Goal: Task Accomplishment & Management: Manage account settings

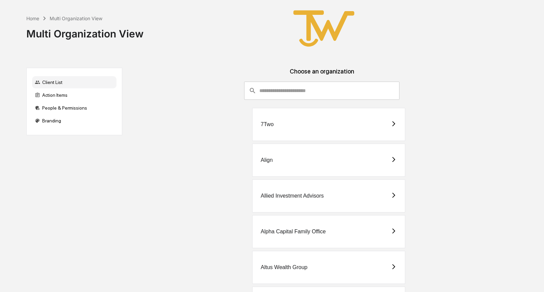
click at [67, 82] on div "Client List" at bounding box center [74, 82] width 84 height 12
click at [48, 107] on div "People & Permissions" at bounding box center [74, 108] width 84 height 12
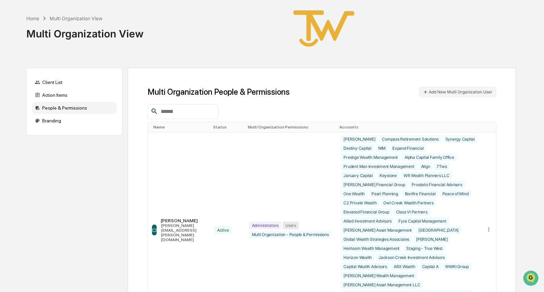
click at [184, 113] on input "text" at bounding box center [186, 111] width 57 height 9
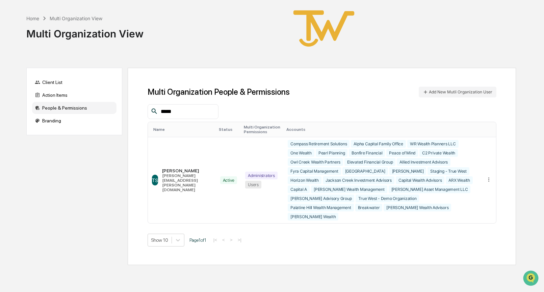
type input "*****"
drag, startPoint x: 183, startPoint y: 124, endPoint x: 488, endPoint y: 175, distance: 309.3
click at [488, 177] on icon at bounding box center [489, 180] width 6 height 6
click at [469, 187] on div "Edit Accounts" at bounding box center [462, 190] width 47 height 6
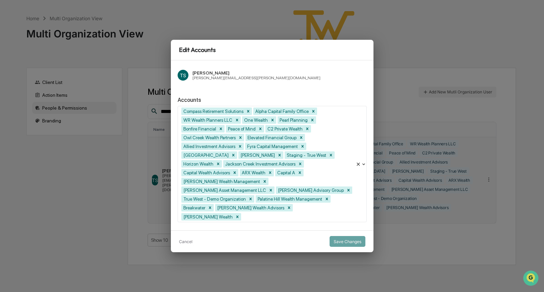
click at [242, 213] on div at bounding box center [297, 217] width 110 height 8
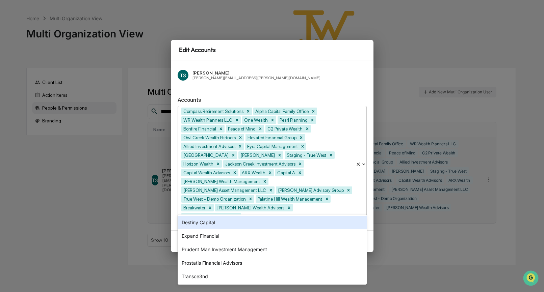
type input "**"
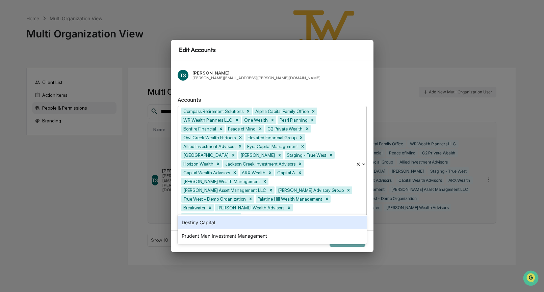
click at [202, 224] on div "Destiny Capital" at bounding box center [272, 223] width 189 height 14
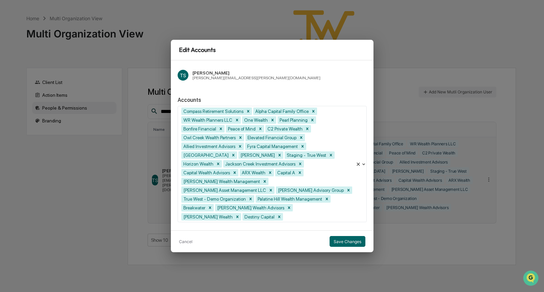
click at [302, 95] on div "TS [PERSON_NAME] [PERSON_NAME][EMAIL_ADDRESS][PERSON_NAME][DOMAIN_NAME] Account…" at bounding box center [272, 145] width 203 height 170
click at [354, 236] on button "Save Changes" at bounding box center [348, 241] width 36 height 11
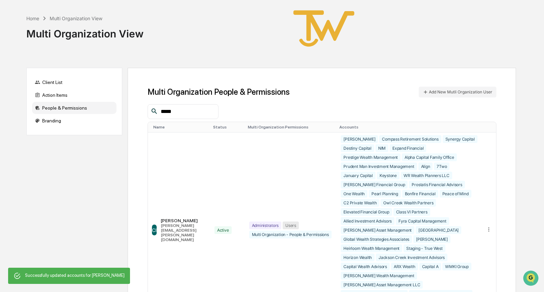
click at [197, 111] on input "*****" at bounding box center [186, 111] width 57 height 9
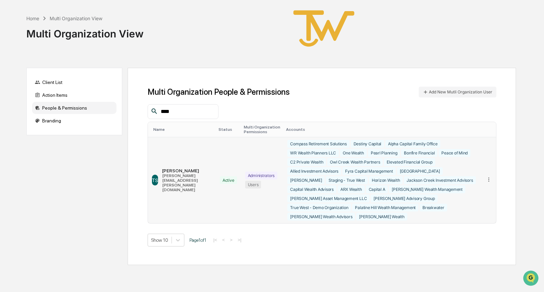
type input "****"
click at [488, 177] on icon at bounding box center [489, 180] width 6 height 6
click at [458, 187] on div "Edit Accounts" at bounding box center [462, 190] width 47 height 6
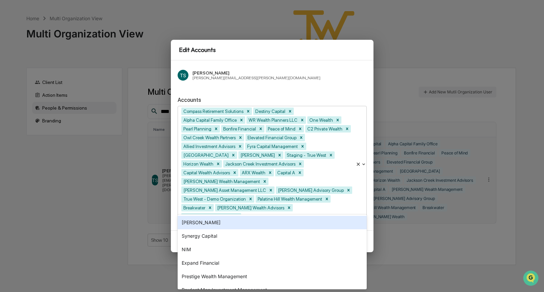
click at [262, 213] on div at bounding box center [297, 217] width 110 height 8
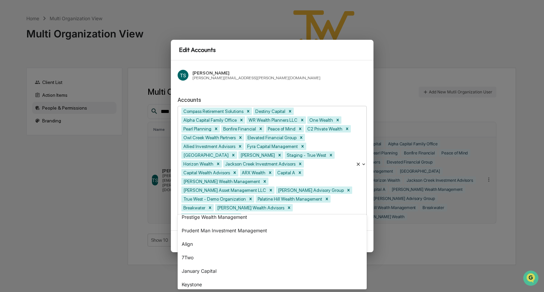
scroll to position [59, 0]
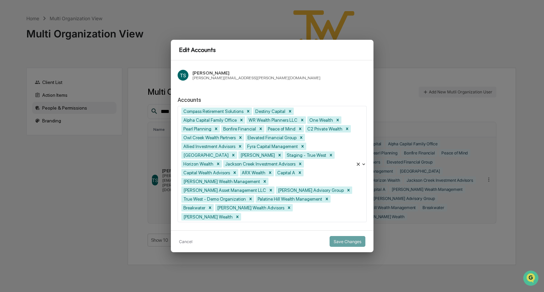
click at [88, 238] on div "Edit Accounts TS [PERSON_NAME] [PERSON_NAME][EMAIL_ADDRESS][PERSON_NAME][DOMAIN…" at bounding box center [272, 146] width 544 height 292
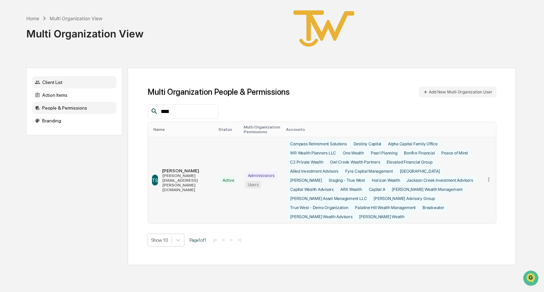
click at [58, 81] on div "Client List" at bounding box center [74, 82] width 84 height 12
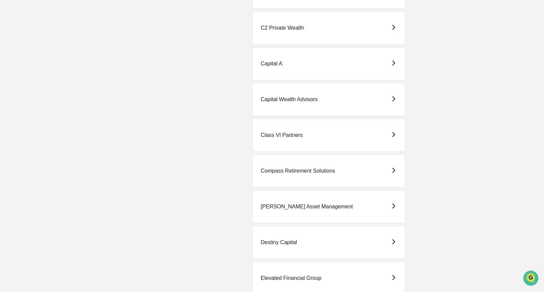
scroll to position [398, 0]
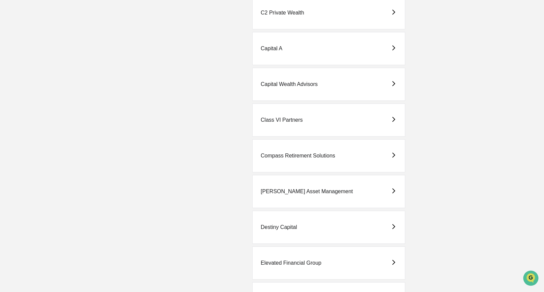
click at [280, 228] on div "Destiny Capital" at bounding box center [279, 228] width 36 height 6
